Goal: Task Accomplishment & Management: Use online tool/utility

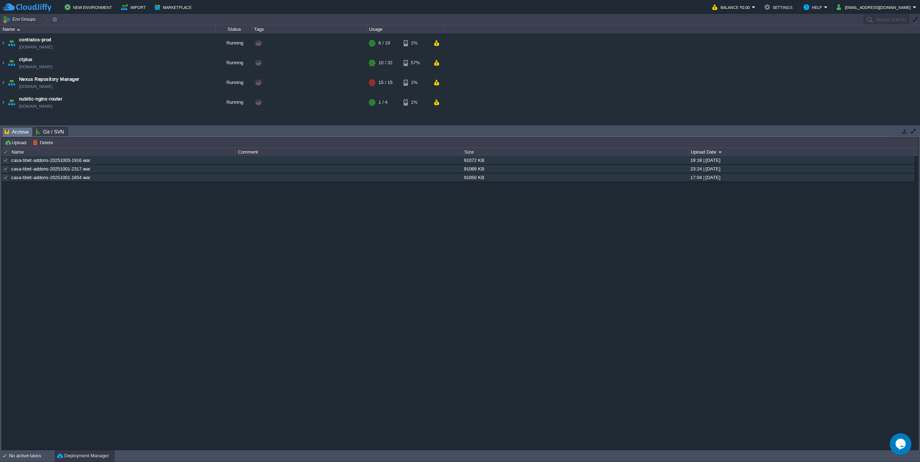
click at [5, 152] on div at bounding box center [6, 152] width 6 height 6
click at [43, 142] on button "Delete" at bounding box center [44, 142] width 23 height 6
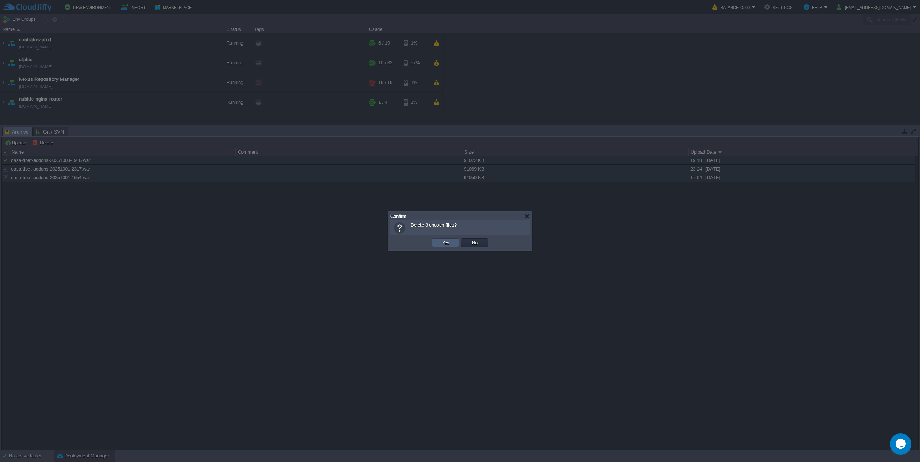
click at [435, 240] on td "Yes" at bounding box center [445, 243] width 27 height 9
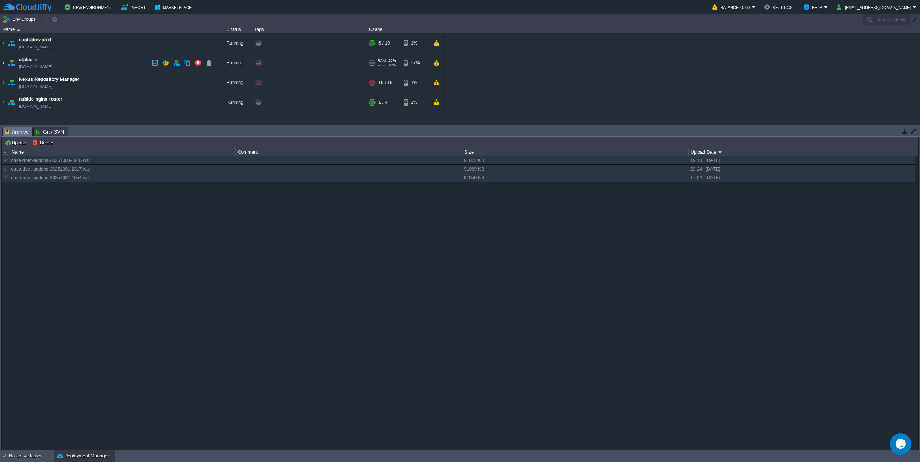
click at [4, 64] on img at bounding box center [3, 62] width 6 height 19
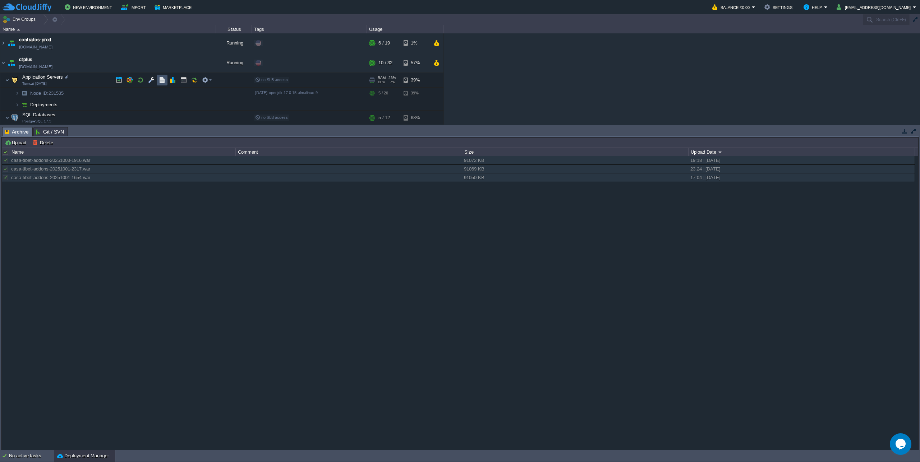
click at [160, 81] on button "button" at bounding box center [162, 80] width 6 height 6
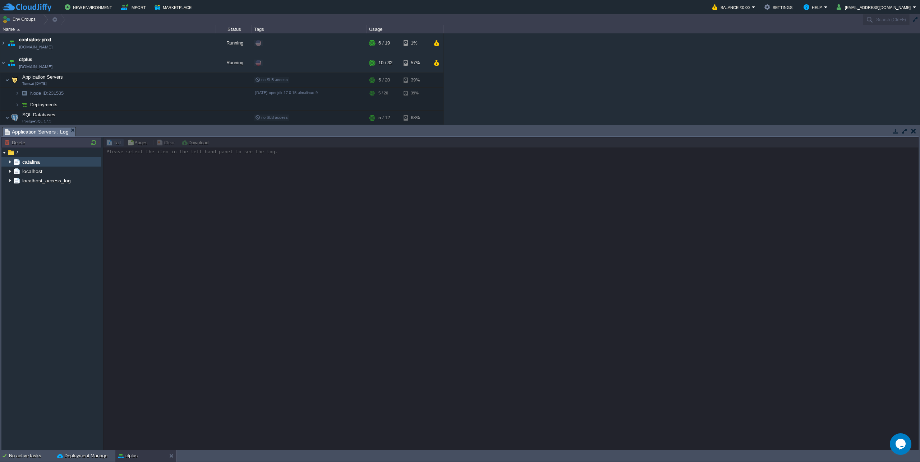
click at [9, 165] on img at bounding box center [10, 161] width 6 height 9
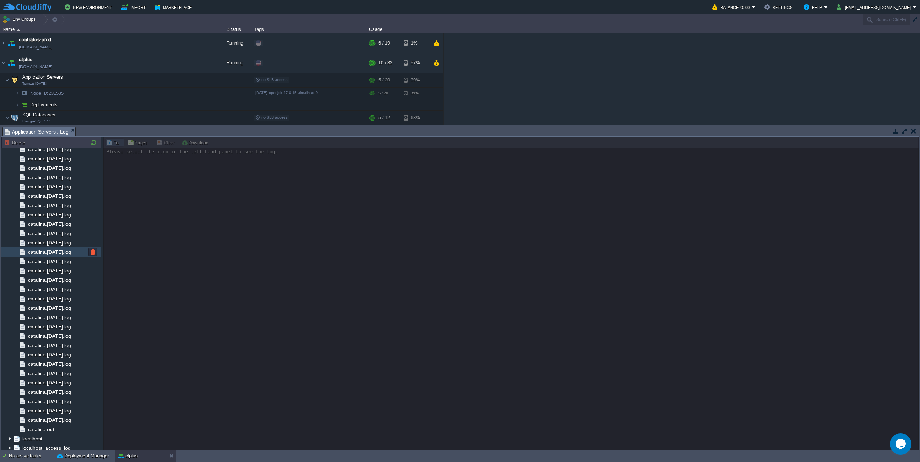
scroll to position [595, 0]
click at [41, 427] on span "catalina.out" at bounding box center [41, 427] width 29 height 6
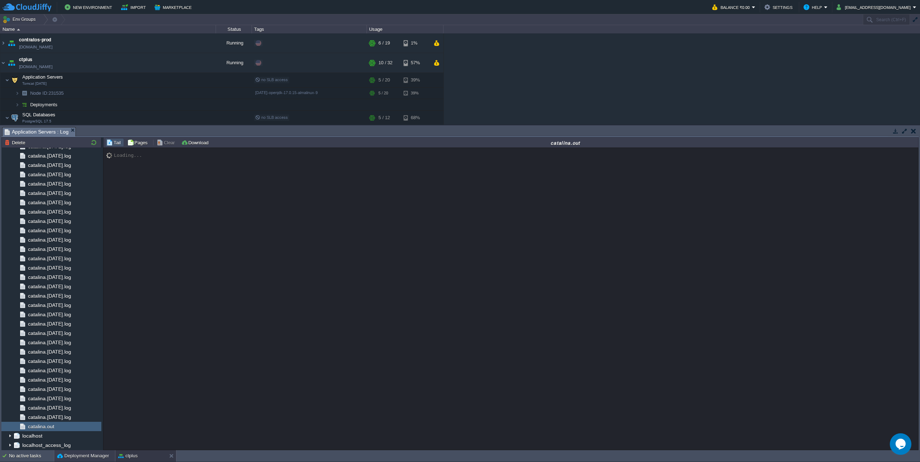
click at [97, 453] on button "Deployment Manager" at bounding box center [83, 456] width 52 height 7
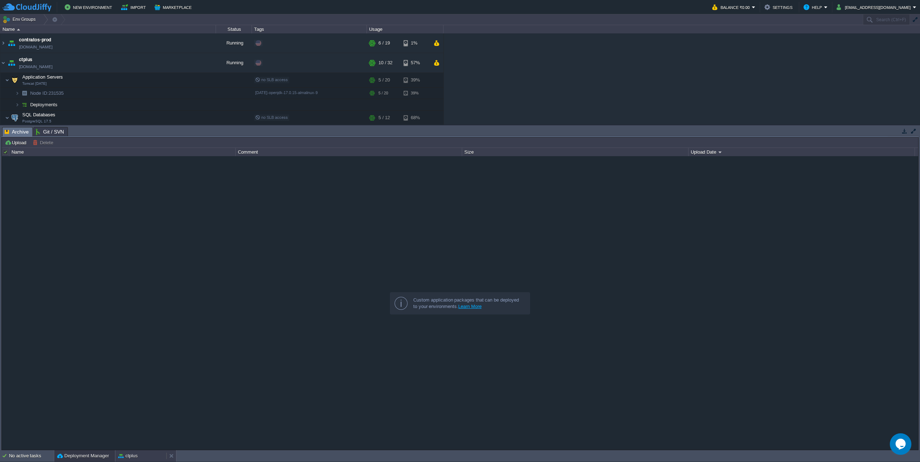
click at [130, 450] on div "ctplus" at bounding box center [140, 455] width 51 height 11
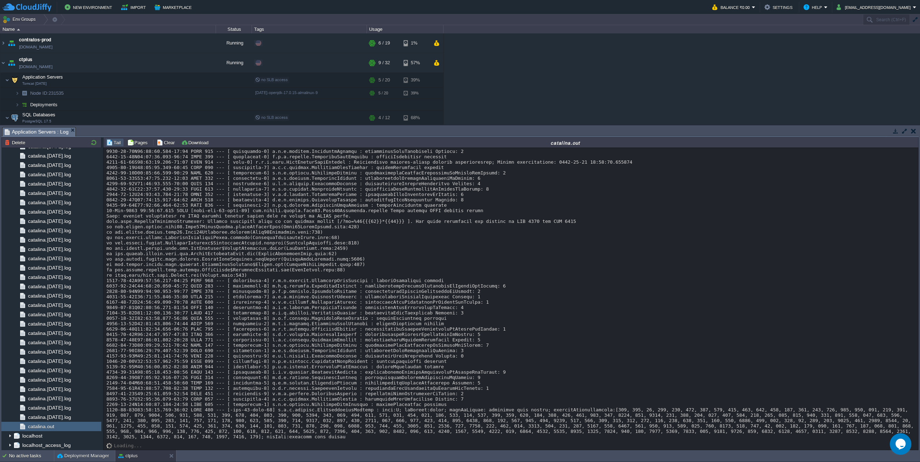
scroll to position [6267, 0]
